Goal: Participate in discussion

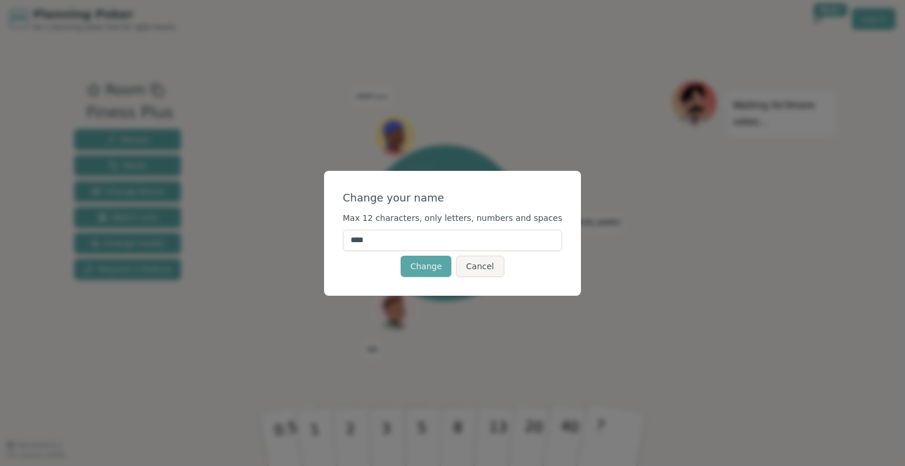
drag, startPoint x: 423, startPoint y: 237, endPoint x: 295, endPoint y: 232, distance: 128.6
click at [295, 232] on div "Change your name Max 12 characters, only letters, numbers and spaces **** Chang…" at bounding box center [452, 233] width 905 height 466
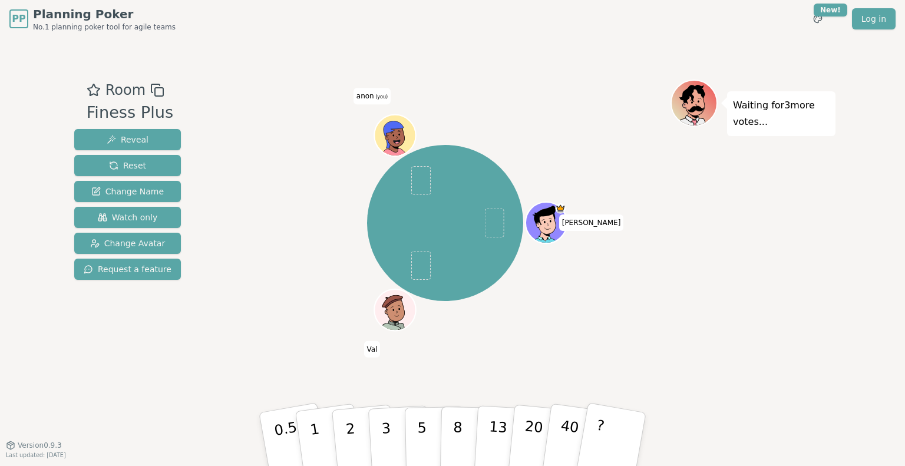
click at [372, 96] on span "anon (you)" at bounding box center [372, 96] width 37 height 16
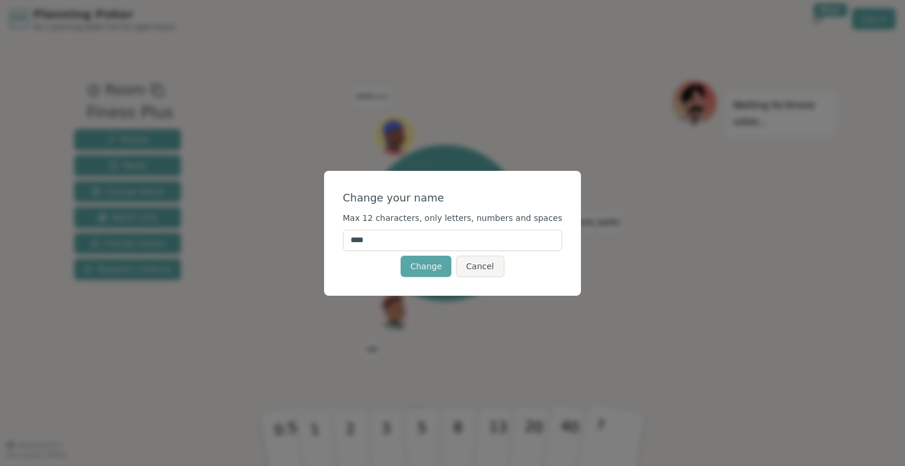
drag, startPoint x: 414, startPoint y: 242, endPoint x: 362, endPoint y: 242, distance: 52.4
click at [362, 242] on input "****" at bounding box center [453, 240] width 220 height 21
type input "*******"
click at [427, 266] on button "Change" at bounding box center [426, 266] width 51 height 21
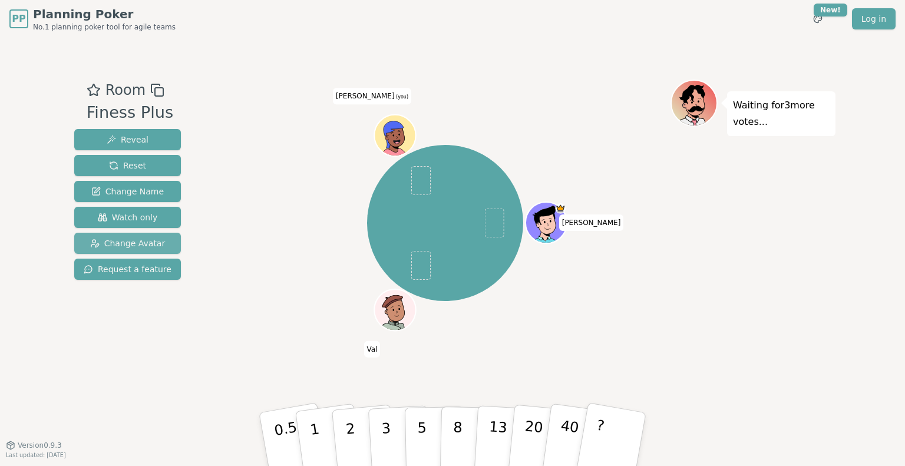
click at [153, 249] on span "Change Avatar" at bounding box center [127, 243] width 75 height 12
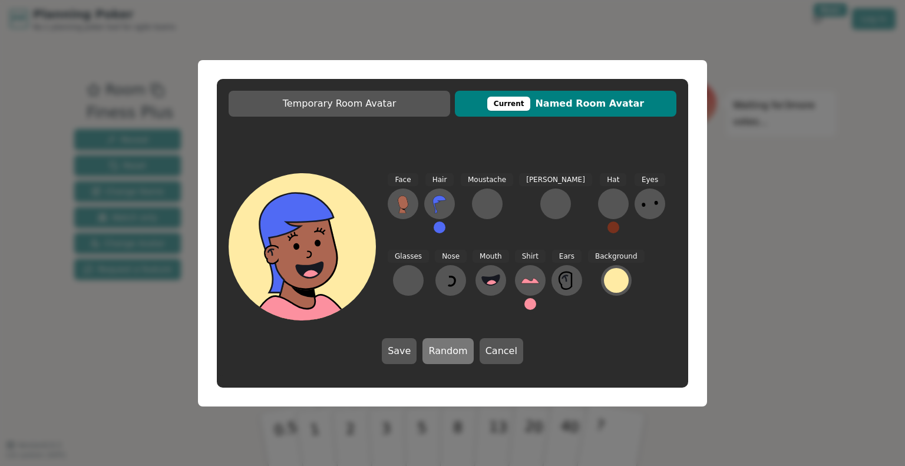
click at [449, 355] on button "Random" at bounding box center [447, 351] width 51 height 26
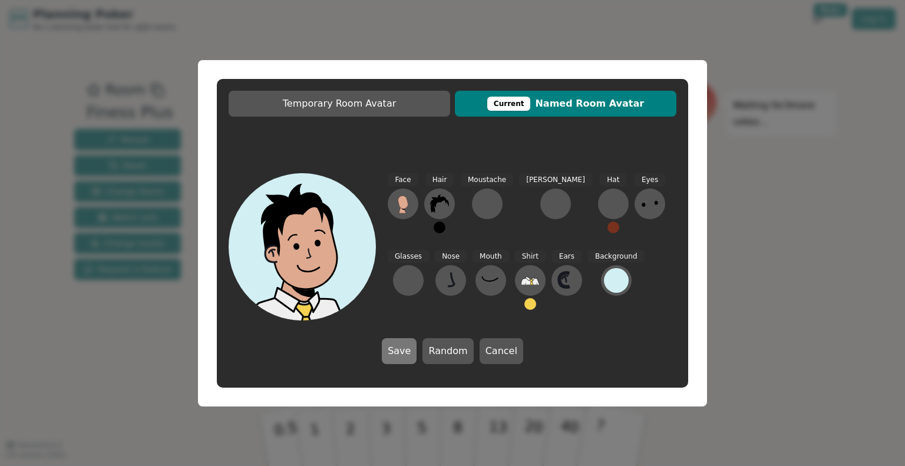
click at [395, 353] on button "Save" at bounding box center [399, 351] width 35 height 26
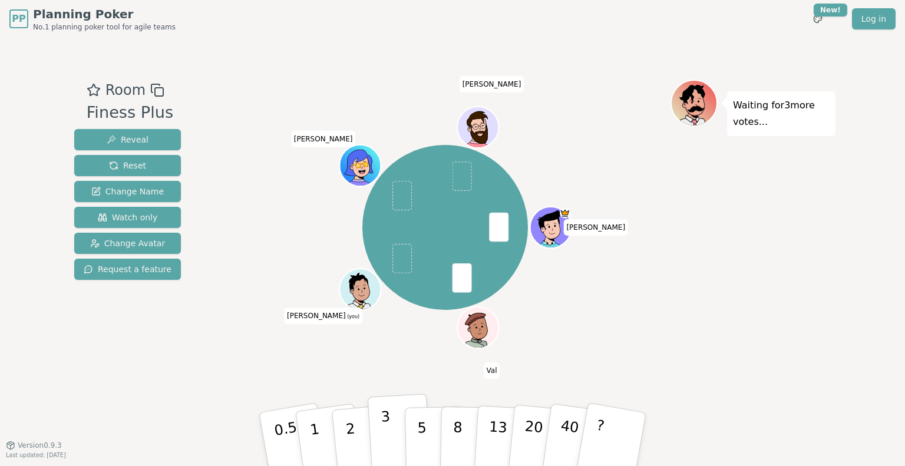
click at [385, 435] on p "3" at bounding box center [387, 440] width 13 height 64
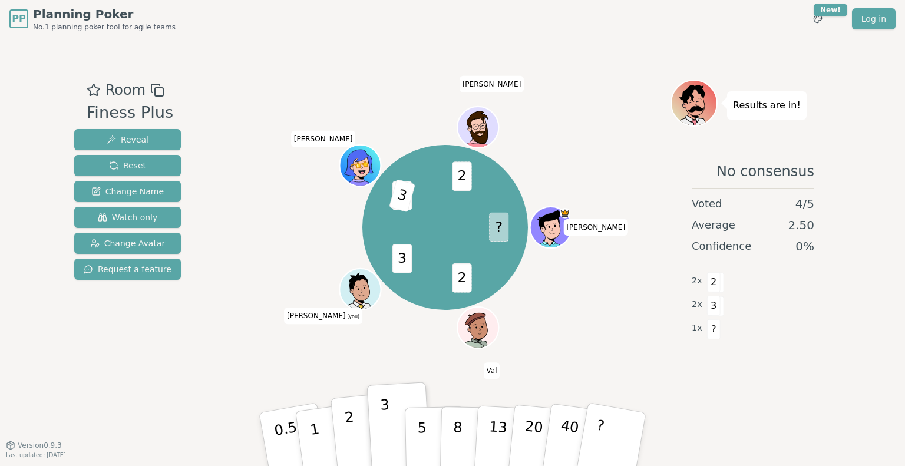
click at [360, 433] on button "2" at bounding box center [364, 440] width 67 height 94
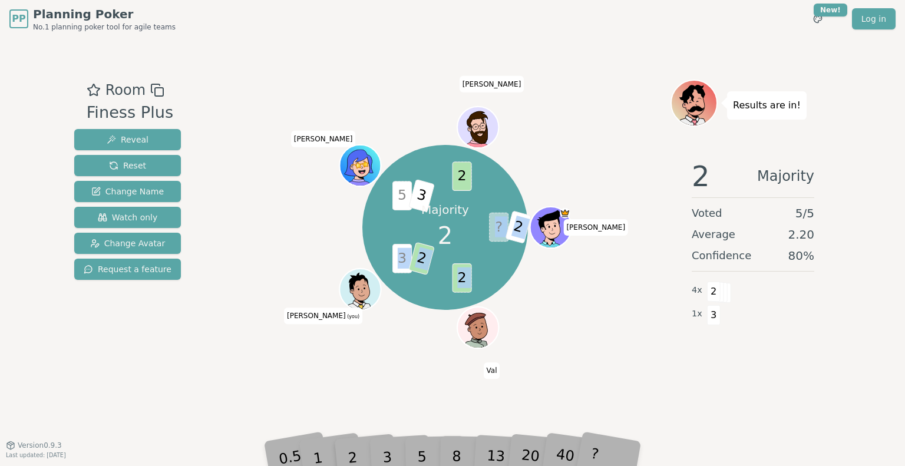
drag, startPoint x: 401, startPoint y: 193, endPoint x: 493, endPoint y: 222, distance: 96.2
click at [493, 222] on div "Majority 2 ? 2 2 3 2 5 3 2 [PERSON_NAME] [PERSON_NAME] (you) [PERSON_NAME]" at bounding box center [445, 228] width 166 height 166
click at [493, 222] on span "?" at bounding box center [498, 227] width 19 height 29
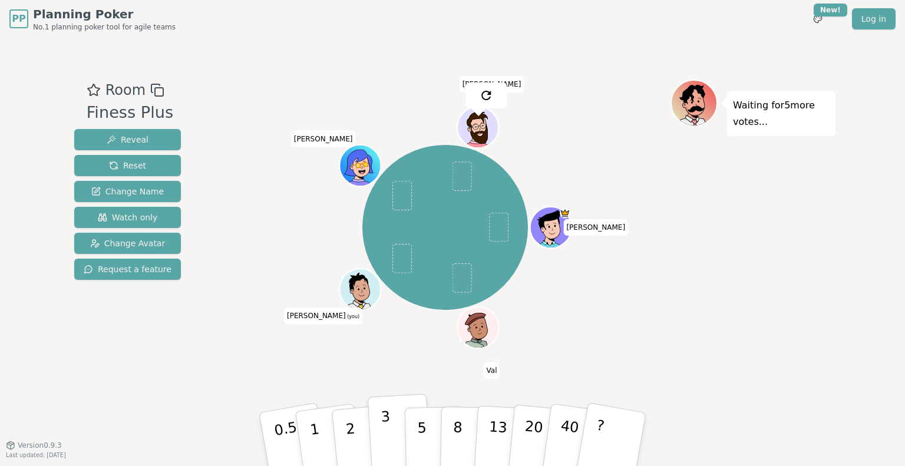
click at [391, 431] on button "3" at bounding box center [400, 440] width 64 height 92
click at [813, 19] on html "PP Planning Poker No.1 planning poker tool for agile teams Toggle theme New! Lo…" at bounding box center [452, 233] width 905 height 466
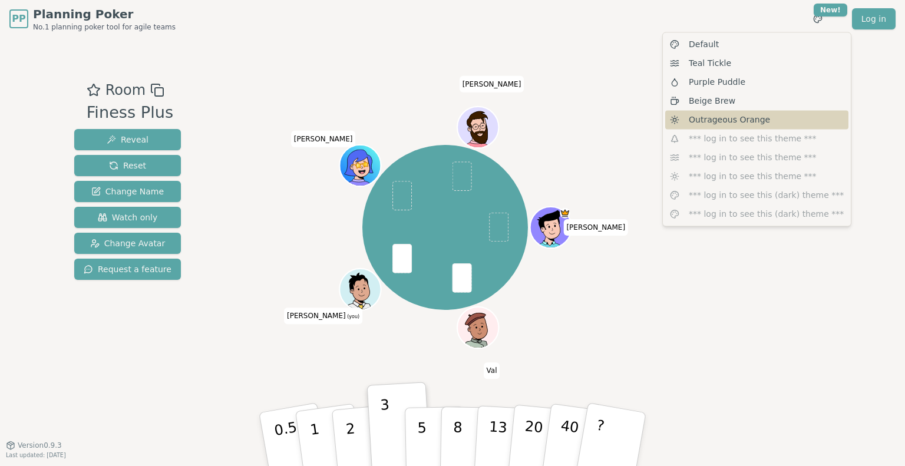
click at [747, 117] on span "Outrageous Orange" at bounding box center [729, 120] width 81 height 12
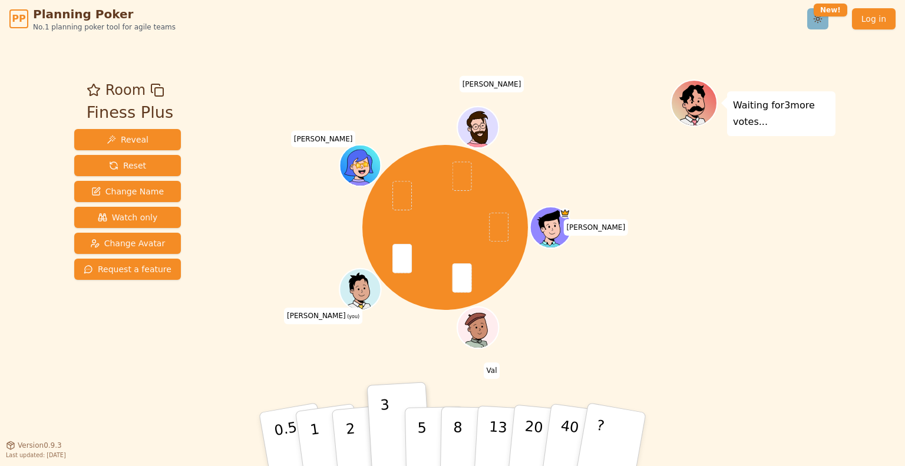
click at [822, 20] on html "PP Planning Poker No.1 planning poker tool for agile teams Toggle theme New! Lo…" at bounding box center [452, 233] width 905 height 466
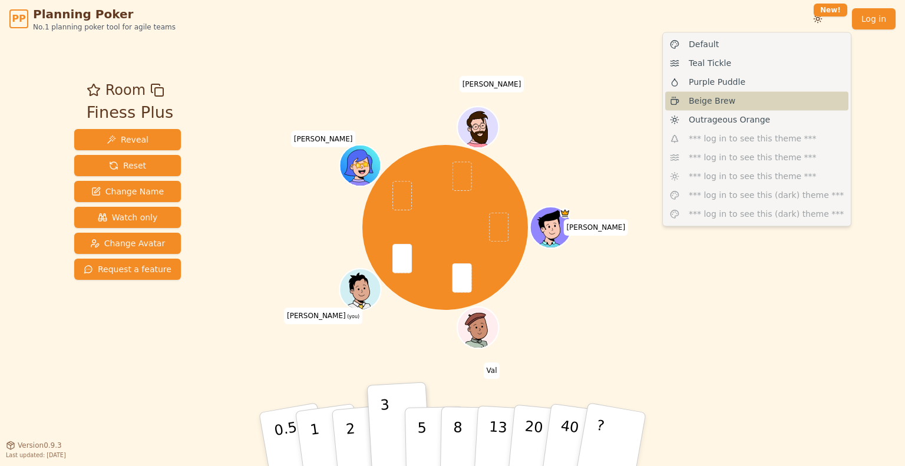
click at [787, 104] on div "Beige Brew" at bounding box center [756, 100] width 183 height 19
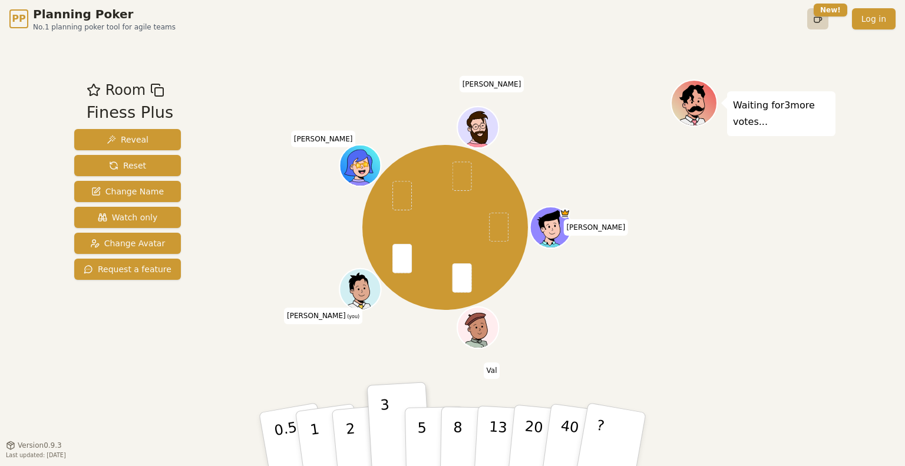
click at [820, 25] on html "PP Planning Poker No.1 planning poker tool for agile teams Toggle theme New! Lo…" at bounding box center [452, 233] width 905 height 466
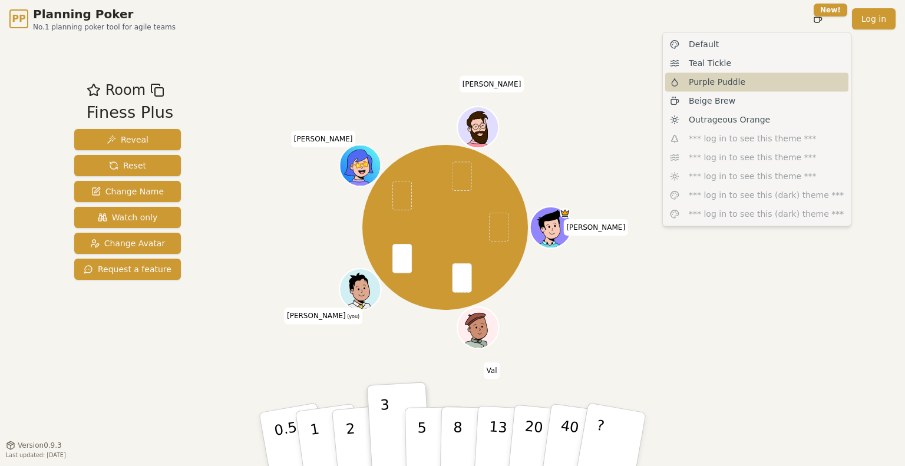
click at [739, 84] on div "Purple Puddle" at bounding box center [756, 81] width 183 height 19
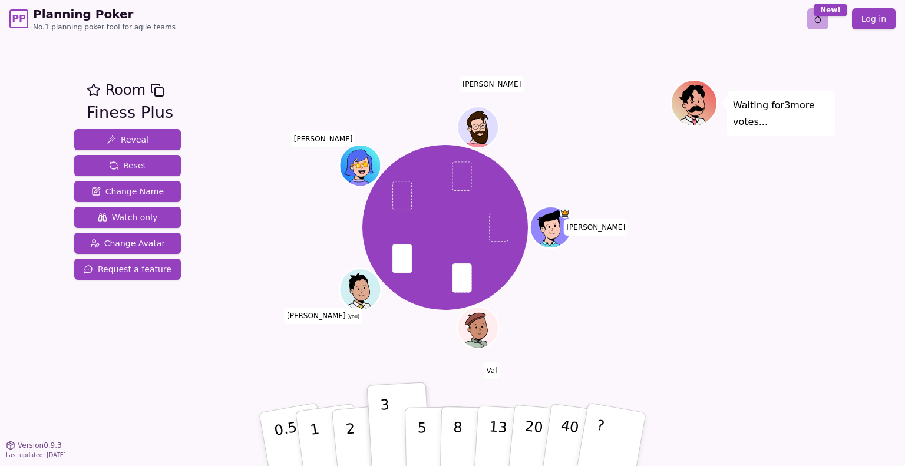
click at [811, 19] on html "PP Planning Poker No.1 planning poker tool for agile teams Toggle theme New! Lo…" at bounding box center [452, 233] width 905 height 466
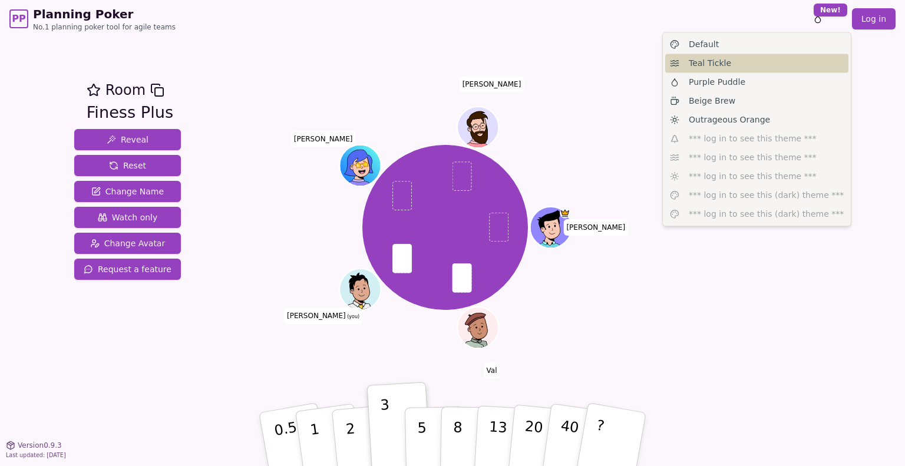
click at [738, 61] on div "Teal Tickle" at bounding box center [756, 63] width 183 height 19
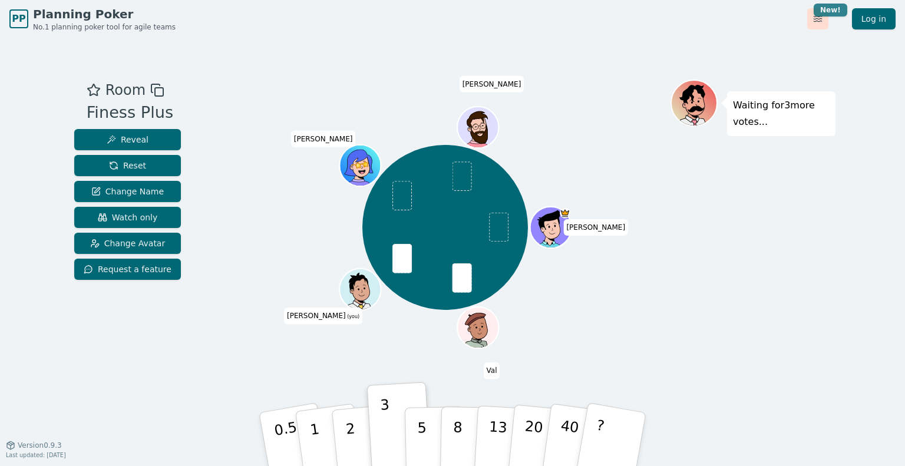
click at [822, 15] on html "PP Planning Poker No.1 planning poker tool for agile teams Toggle theme New! Lo…" at bounding box center [452, 233] width 905 height 466
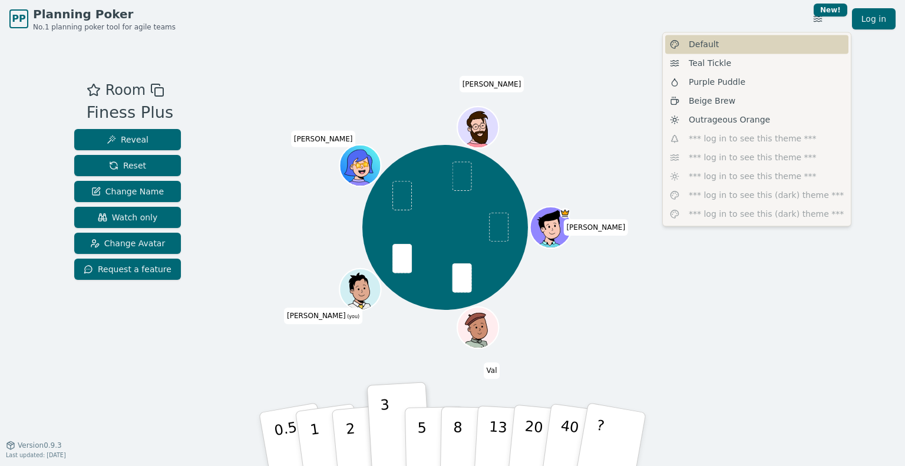
click at [750, 48] on div "Default" at bounding box center [756, 44] width 183 height 19
